Goal: Task Accomplishment & Management: Manage account settings

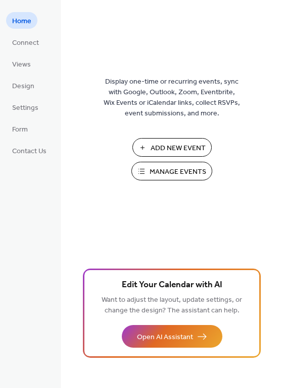
click at [190, 170] on span "Manage Events" at bounding box center [177, 172] width 57 height 11
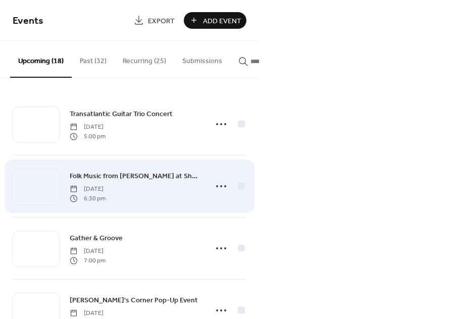
click at [149, 179] on span "Folk Music from [PERSON_NAME] at Shuteye Brewing" at bounding box center [135, 176] width 131 height 11
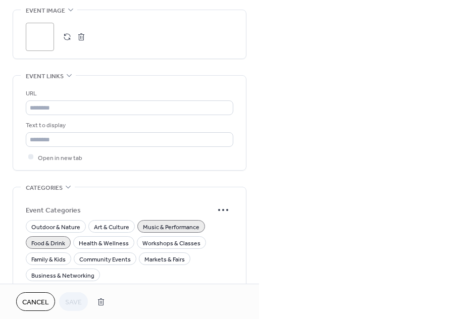
scroll to position [597, 0]
click at [43, 42] on div ";" at bounding box center [40, 38] width 28 height 28
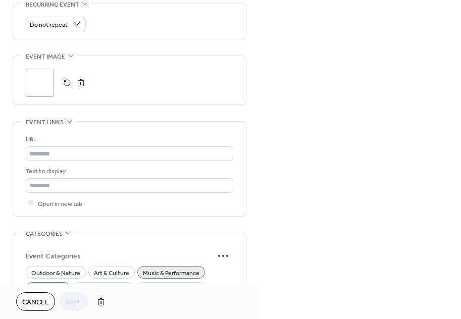
scroll to position [551, 0]
click at [39, 85] on div ";" at bounding box center [40, 84] width 28 height 28
